Goal: Answer question/provide support

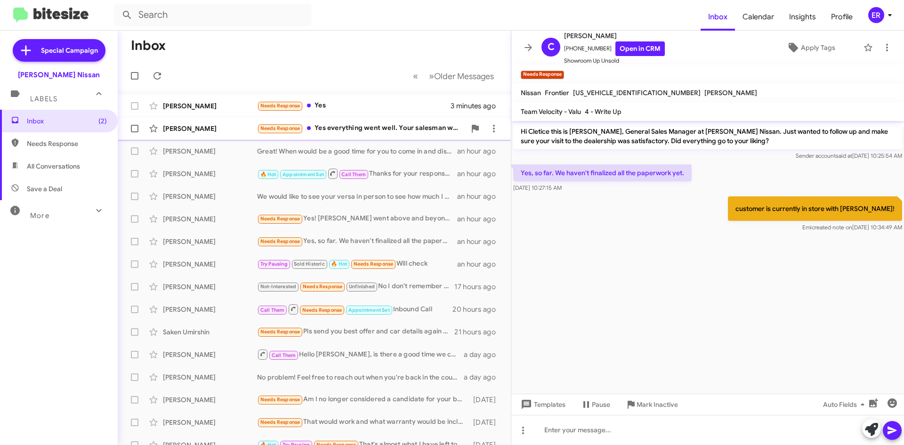
click at [197, 133] on div "Christopher Smith" at bounding box center [210, 128] width 94 height 9
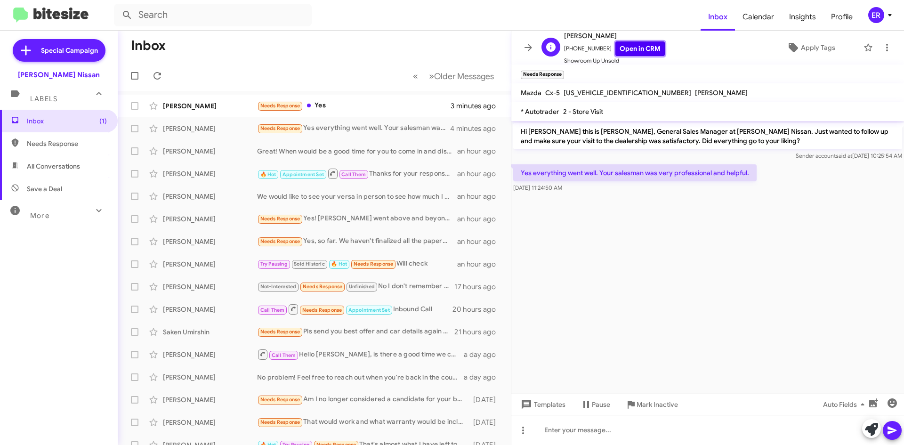
click at [615, 46] on link "Open in CRM" at bounding box center [639, 48] width 49 height 15
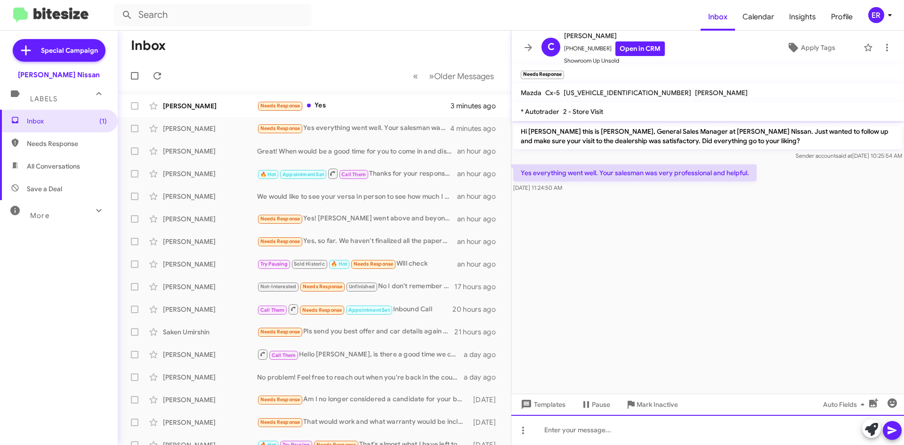
click at [565, 439] on div at bounding box center [707, 430] width 392 height 30
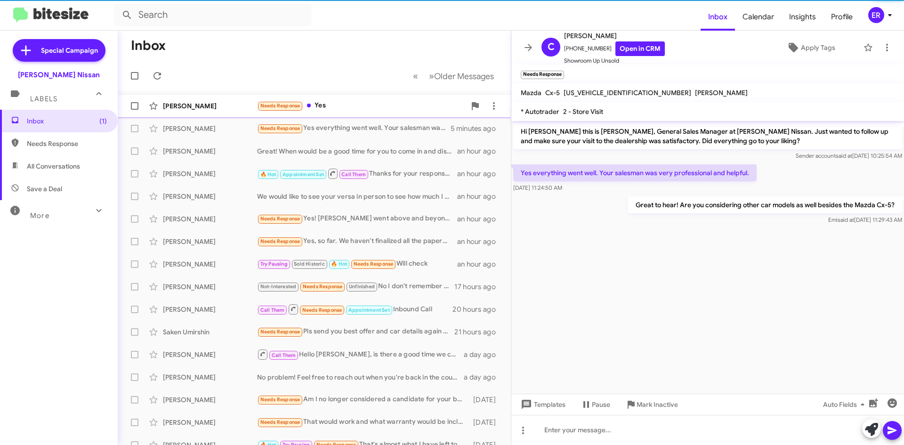
click at [352, 107] on div "Needs Response Yes" at bounding box center [361, 105] width 208 height 11
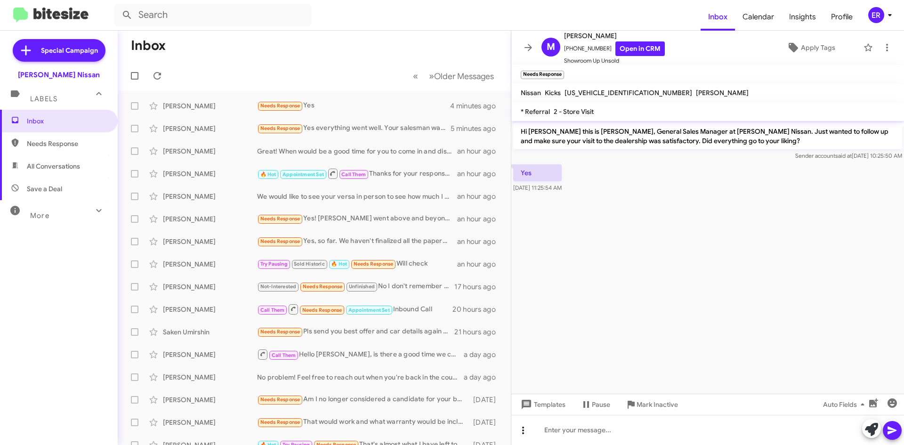
click at [521, 427] on icon at bounding box center [522, 429] width 11 height 11
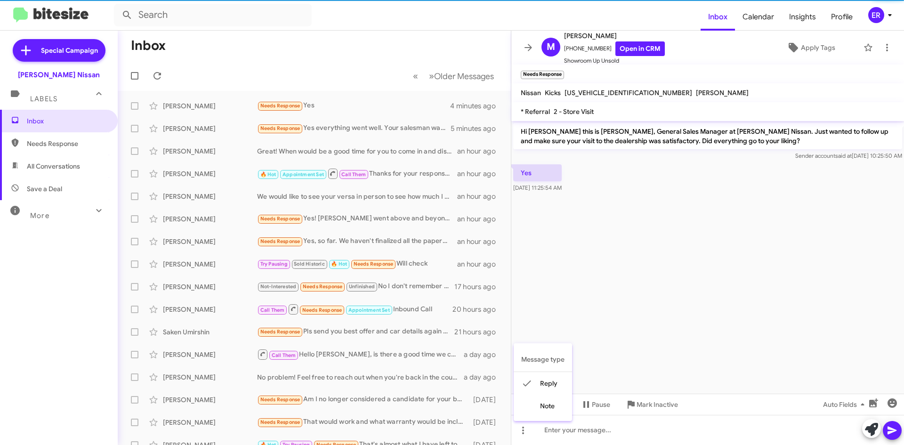
click at [544, 408] on button "note" at bounding box center [542, 405] width 58 height 23
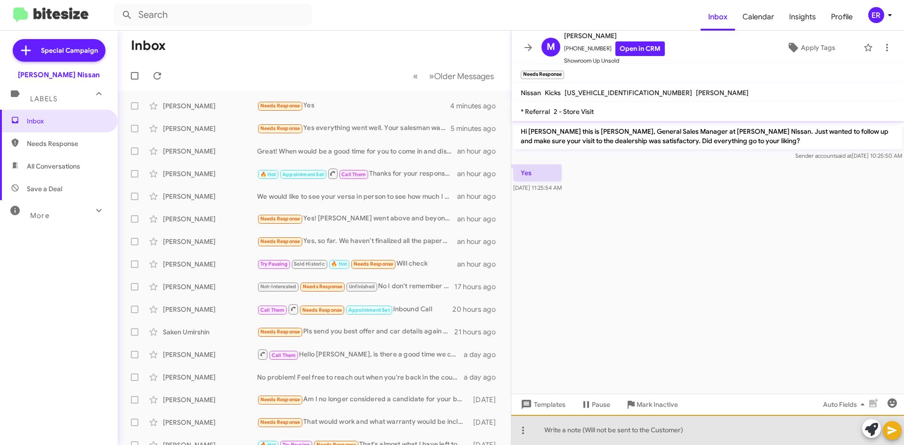
click at [563, 436] on div at bounding box center [707, 430] width 392 height 30
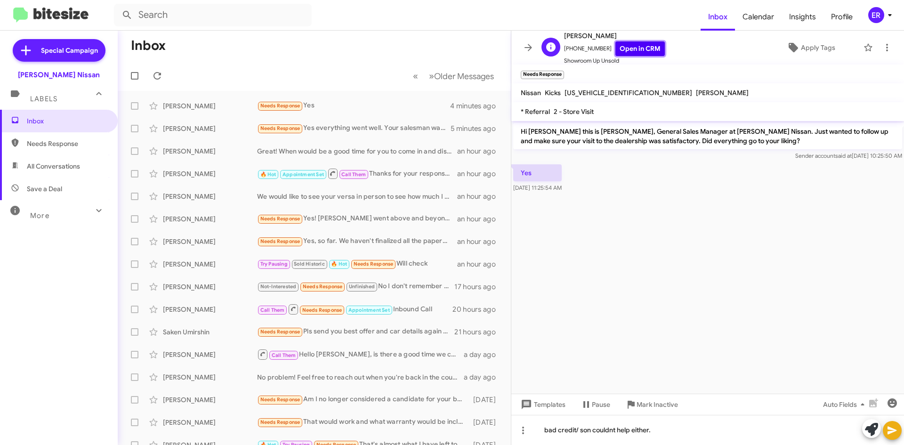
click at [650, 50] on link "Open in CRM" at bounding box center [639, 48] width 49 height 15
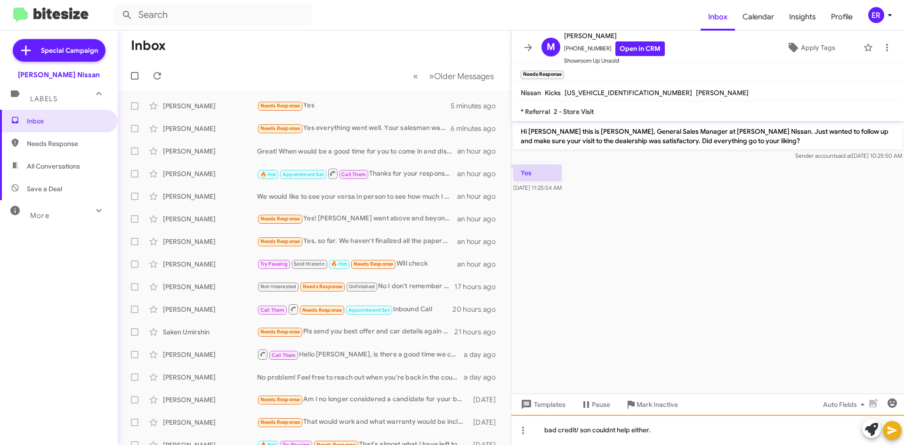
click at [665, 433] on div "bad credit/ son couldnt help either." at bounding box center [707, 430] width 392 height 30
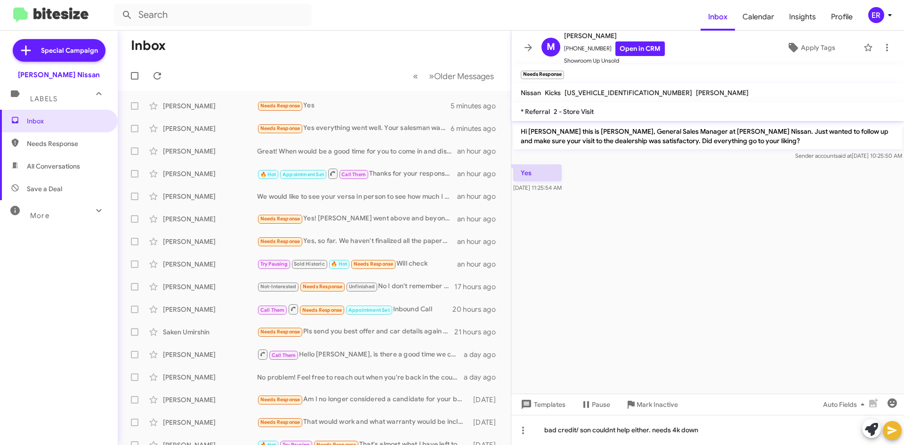
click at [892, 439] on span at bounding box center [891, 430] width 11 height 19
